Goal: Information Seeking & Learning: Compare options

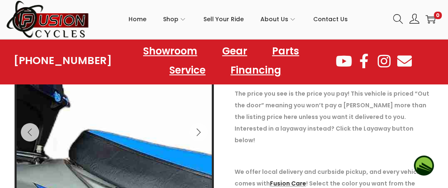
scroll to position [125, 0]
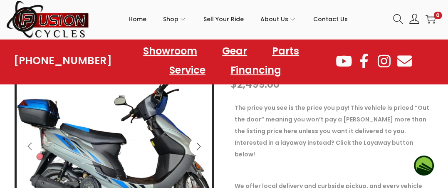
click at [198, 145] on icon "Next" at bounding box center [198, 146] width 8 height 8
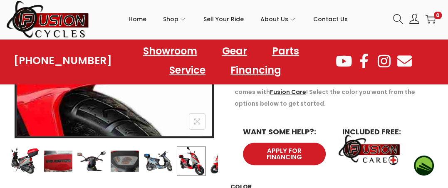
scroll to position [249, 0]
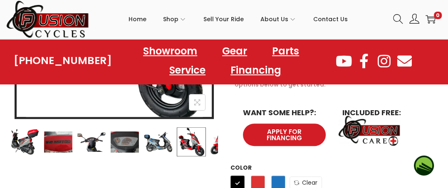
click at [55, 142] on img at bounding box center [58, 141] width 29 height 29
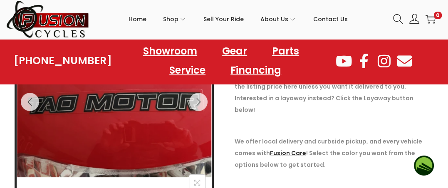
scroll to position [125, 0]
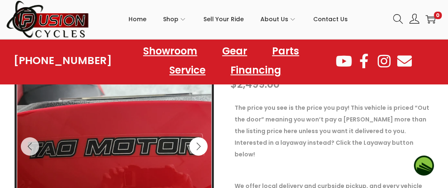
click at [198, 145] on icon "Next" at bounding box center [198, 146] width 8 height 8
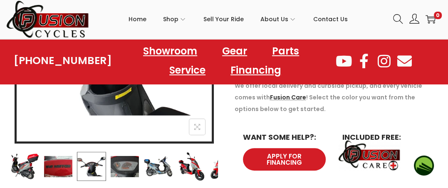
scroll to position [249, 0]
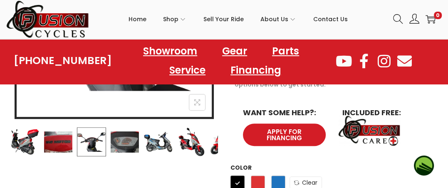
click at [125, 143] on img at bounding box center [124, 141] width 29 height 29
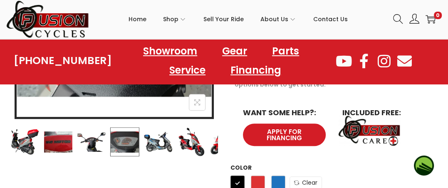
click at [152, 145] on img at bounding box center [157, 141] width 29 height 29
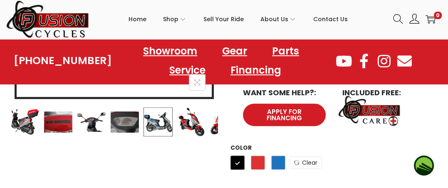
scroll to position [291, 0]
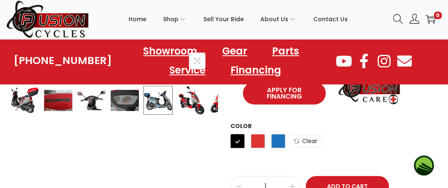
click at [165, 93] on img at bounding box center [157, 100] width 29 height 29
click at [206, 103] on div at bounding box center [113, 100] width 207 height 29
click at [187, 106] on img at bounding box center [191, 100] width 29 height 29
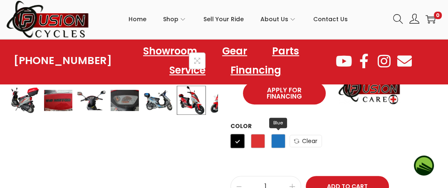
click at [276, 134] on span "Blue" at bounding box center [278, 141] width 14 height 14
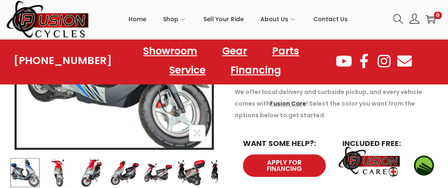
scroll to position [249, 0]
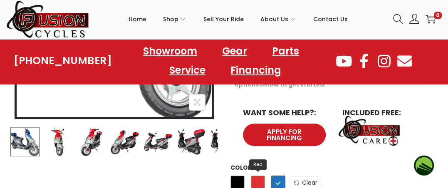
click at [259, 175] on span "Red" at bounding box center [258, 182] width 14 height 14
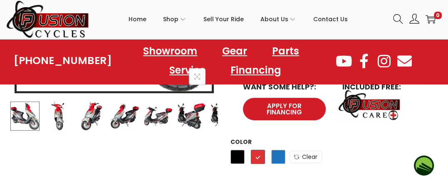
scroll to position [291, 0]
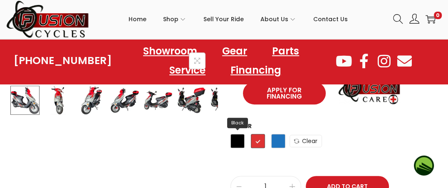
click at [238, 134] on span "Black" at bounding box center [237, 141] width 14 height 14
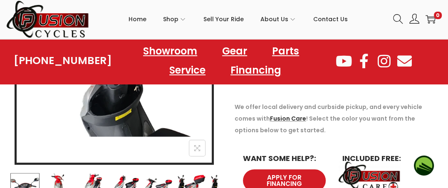
scroll to position [208, 0]
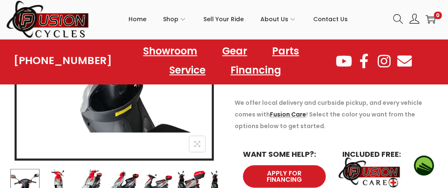
click at [90, 182] on img at bounding box center [91, 183] width 29 height 29
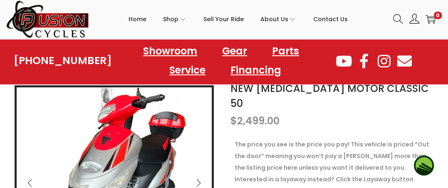
scroll to position [125, 0]
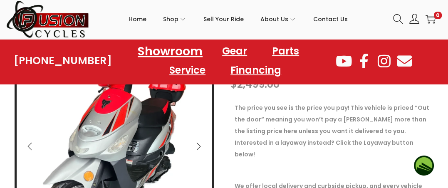
click at [175, 49] on link "Showroom" at bounding box center [170, 50] width 85 height 23
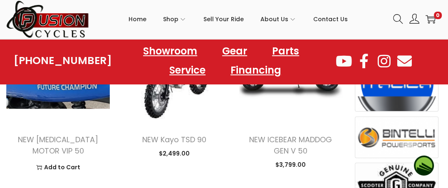
scroll to position [499, 0]
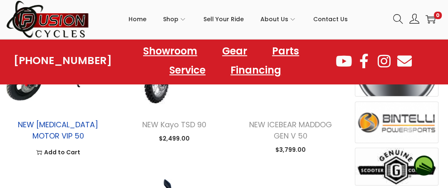
click at [69, 125] on link "NEW [MEDICAL_DATA] MOTOR VIP 50" at bounding box center [58, 130] width 80 height 22
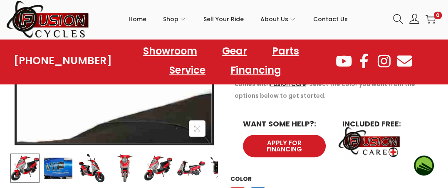
scroll to position [249, 0]
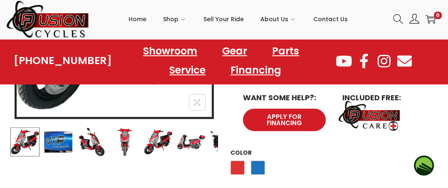
click at [27, 138] on img at bounding box center [24, 141] width 29 height 29
click at [98, 143] on img at bounding box center [91, 141] width 29 height 29
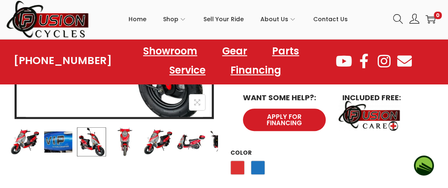
click at [124, 146] on img at bounding box center [124, 141] width 29 height 29
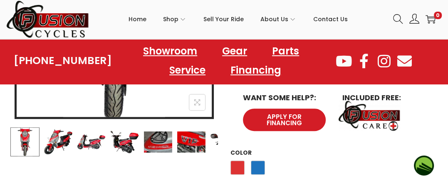
click at [157, 143] on img at bounding box center [157, 141] width 29 height 29
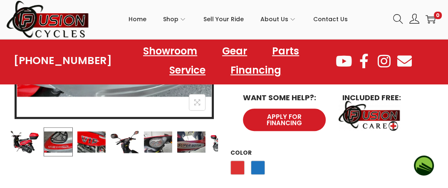
click at [124, 146] on img at bounding box center [124, 141] width 29 height 29
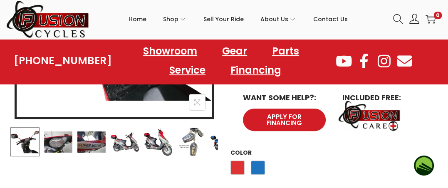
click at [88, 145] on img at bounding box center [91, 141] width 29 height 29
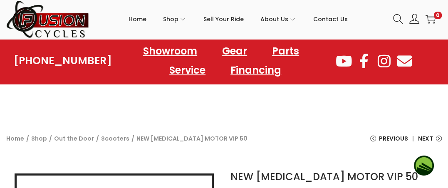
scroll to position [0, 0]
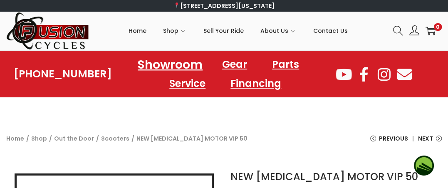
click at [176, 60] on link "Showroom" at bounding box center [170, 64] width 85 height 23
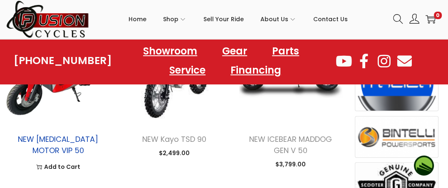
scroll to position [499, 0]
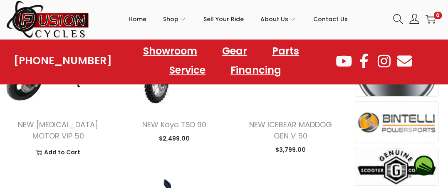
click at [71, 113] on div "NEW [MEDICAL_DATA] MOTOR VIP 50 $ 2,699.00 image/svg+xml Add to Cart This produ…" at bounding box center [57, 136] width 103 height 60
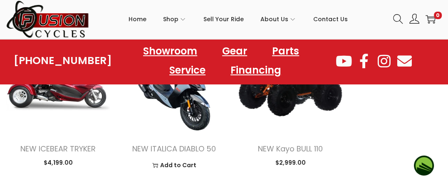
scroll to position [665, 0]
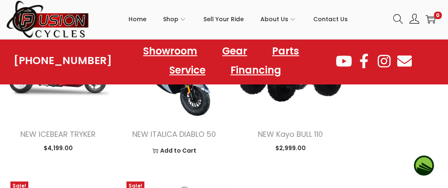
click at [188, 94] on img at bounding box center [173, 63] width 103 height 103
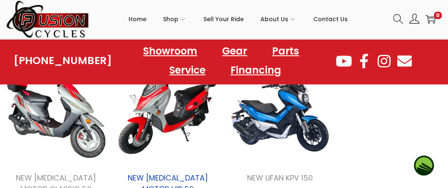
scroll to position [831, 0]
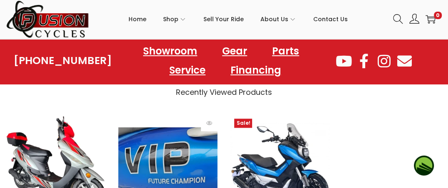
click at [176, 140] on img at bounding box center [167, 163] width 99 height 99
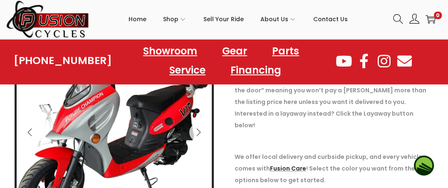
scroll to position [125, 0]
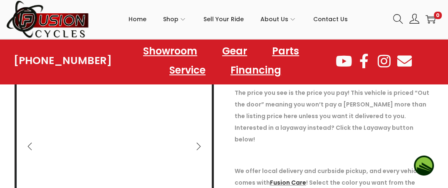
click at [121, 158] on div at bounding box center [114, 148] width 195 height 195
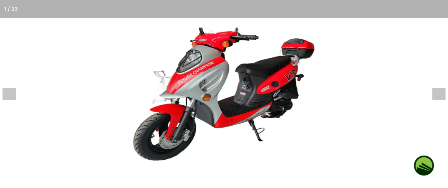
click at [133, 158] on img at bounding box center [224, 93] width 182 height 151
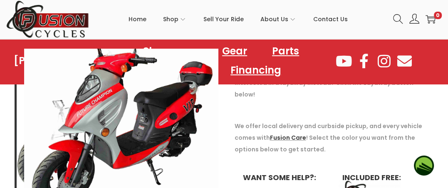
scroll to position [208, 0]
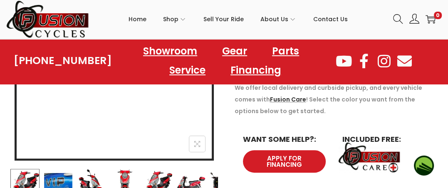
click at [168, 133] on div at bounding box center [114, 65] width 195 height 195
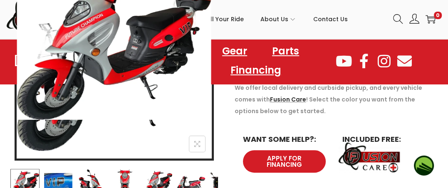
click at [168, 133] on div at bounding box center [256, 68] width 479 height 201
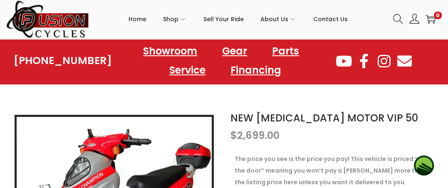
scroll to position [42, 0]
